Goal: Task Accomplishment & Management: Complete application form

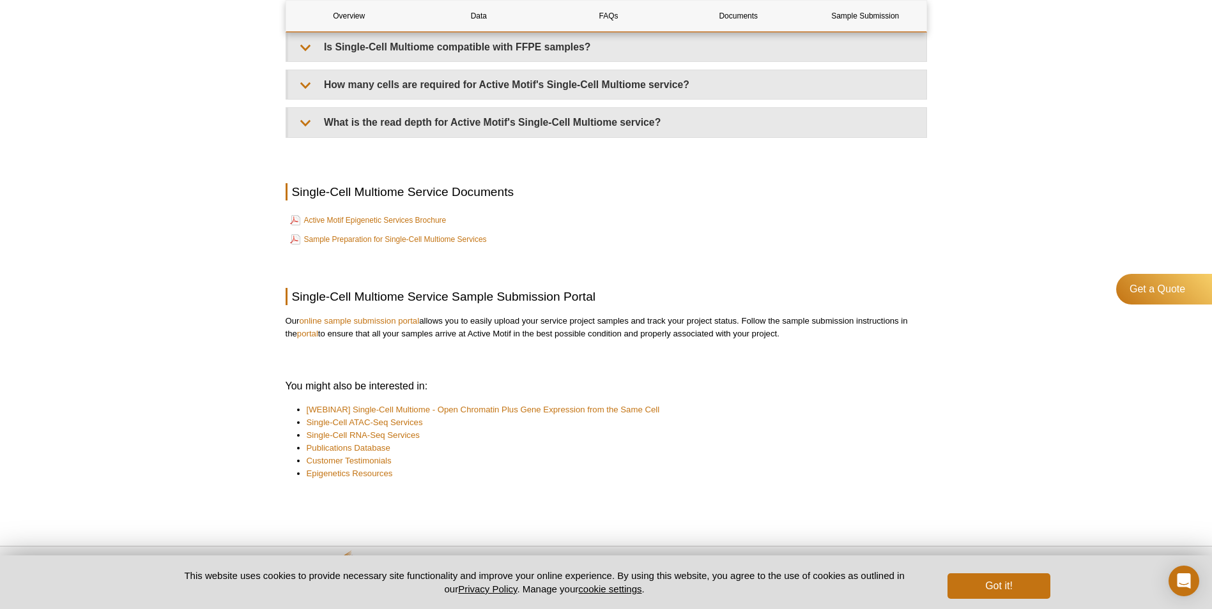
scroll to position [1818, 0]
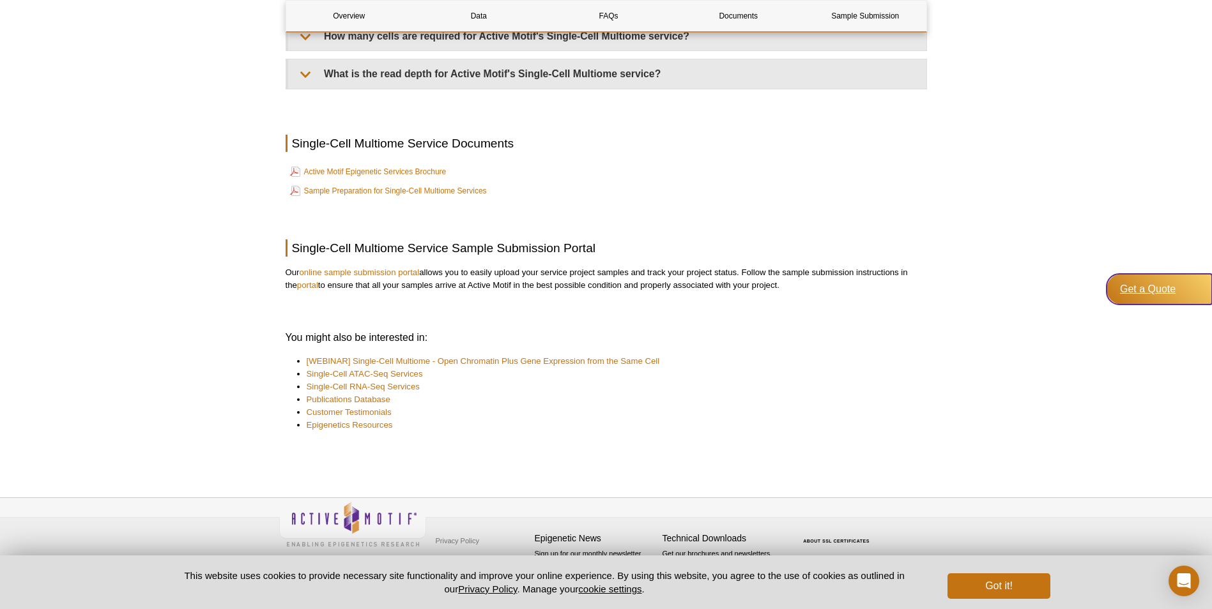
click at [1156, 293] on div "Get a Quote" at bounding box center [1158, 289] width 105 height 31
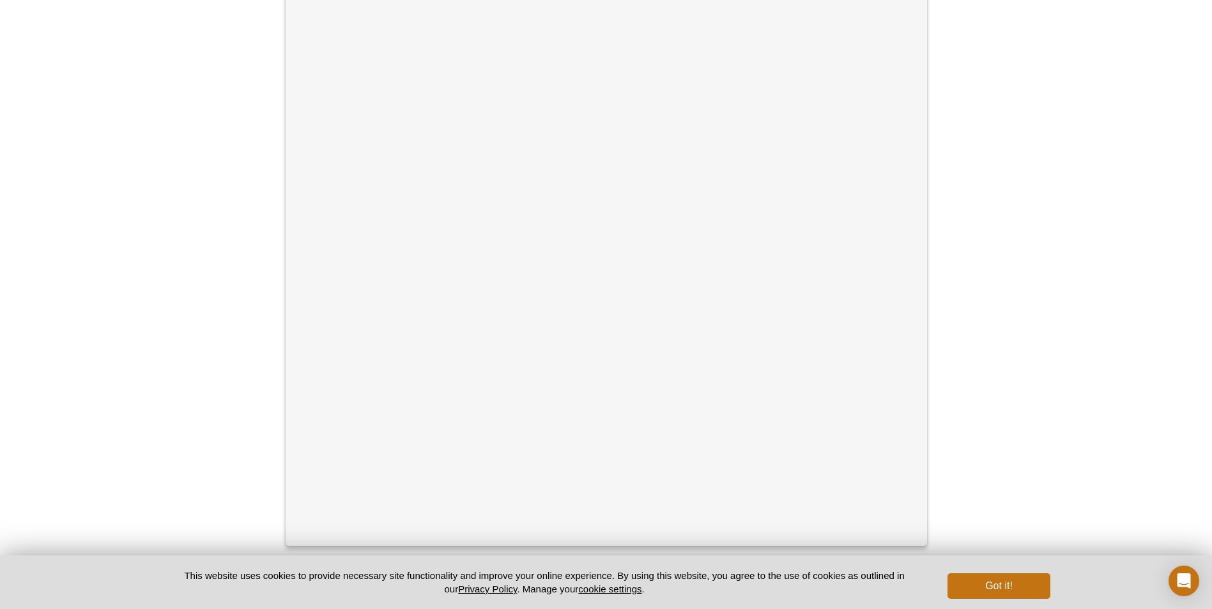
scroll to position [301, 0]
